Goal: Task Accomplishment & Management: Use online tool/utility

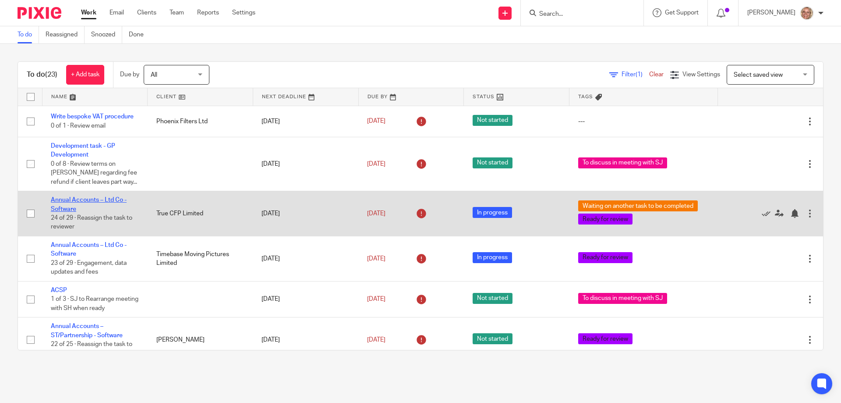
scroll to position [131, 0]
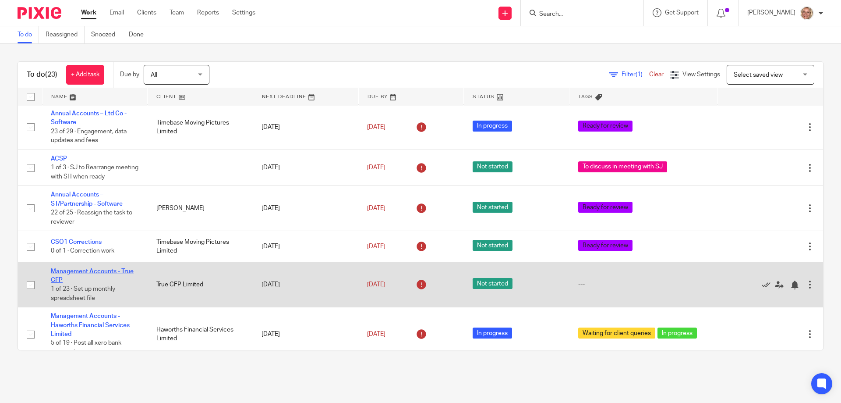
click at [79, 272] on link "Management Accounts - True CFP" at bounding box center [92, 275] width 83 height 15
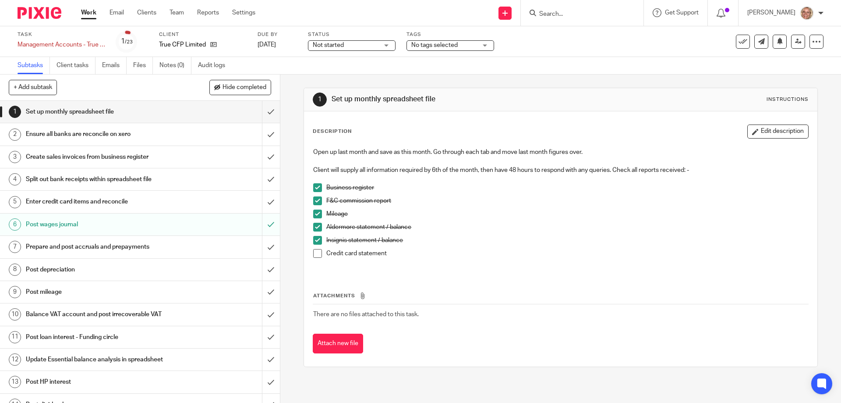
click at [126, 132] on h1 "Ensure all banks are reconcile on xero" at bounding box center [102, 133] width 152 height 13
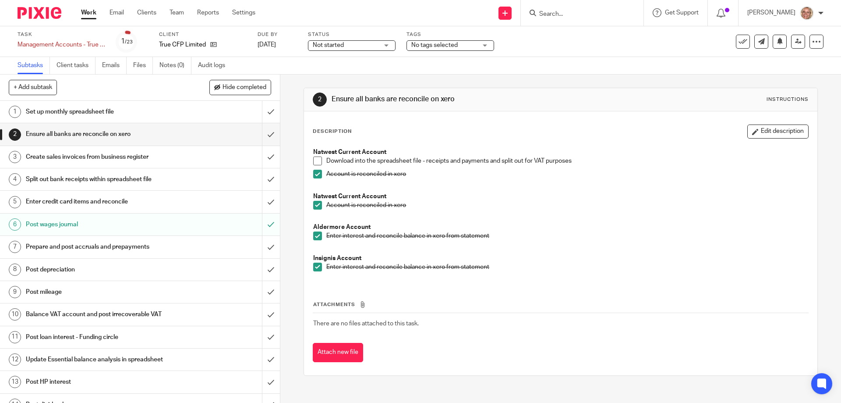
click at [317, 161] on span at bounding box center [317, 160] width 9 height 9
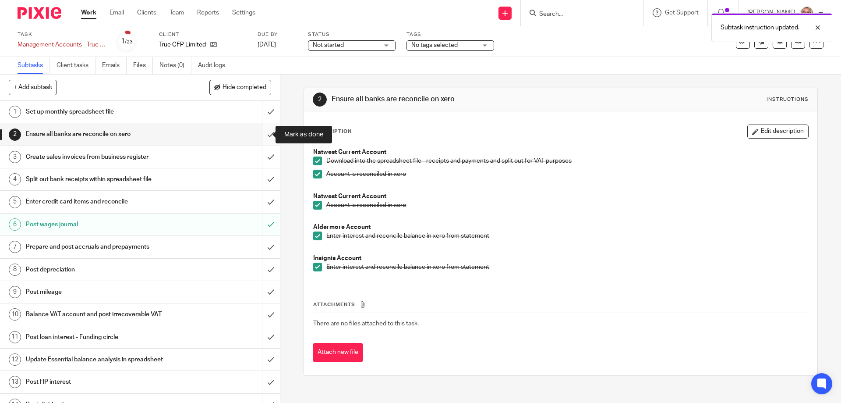
click at [261, 134] on input "submit" at bounding box center [140, 134] width 280 height 22
